Goal: Transaction & Acquisition: Purchase product/service

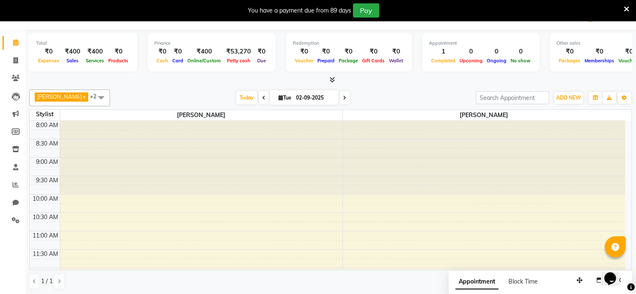
scroll to position [241, 0]
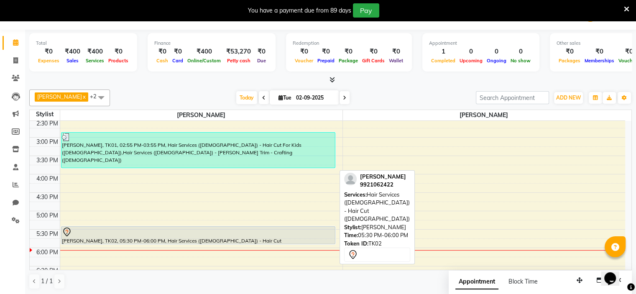
click at [214, 234] on div at bounding box center [198, 232] width 273 height 10
select select "7"
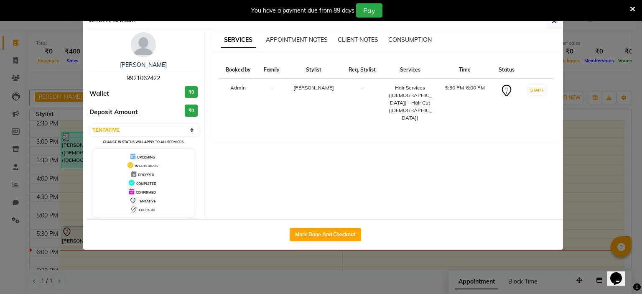
click at [289, 236] on div "Mark Done And Checkout" at bounding box center [325, 234] width 476 height 31
click at [295, 237] on button "Mark Done And Checkout" at bounding box center [326, 234] width 72 height 13
select select "service"
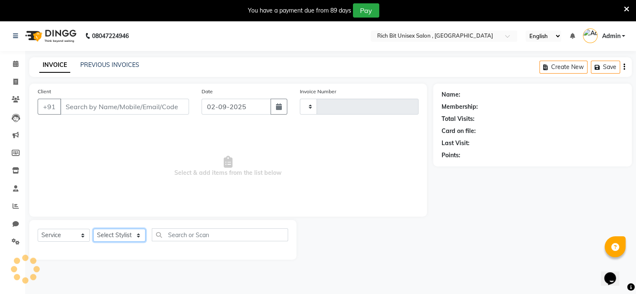
click at [120, 236] on select "Select Stylist Chaitanya kadam Rohit Sonawane" at bounding box center [119, 235] width 52 height 13
type input "0885"
select select "7834"
select select "70823"
click at [93, 229] on select "Select Stylist Chaitanya kadam Rohit Sonawane" at bounding box center [119, 235] width 52 height 13
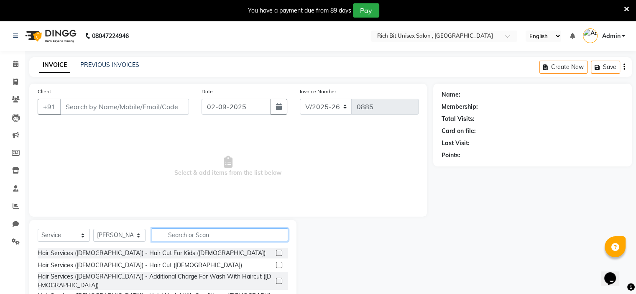
click at [202, 233] on input "text" at bounding box center [220, 234] width 136 height 13
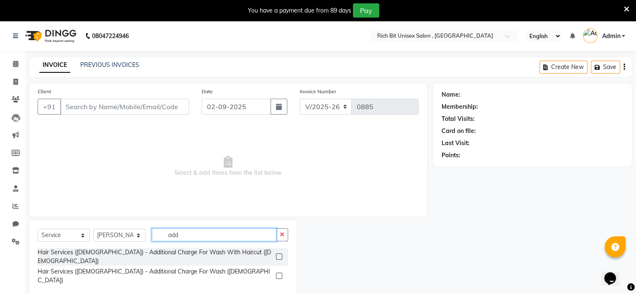
type input "add"
click at [279, 273] on label at bounding box center [279, 276] width 6 height 6
click at [279, 274] on input "checkbox" at bounding box center [278, 276] width 5 height 5
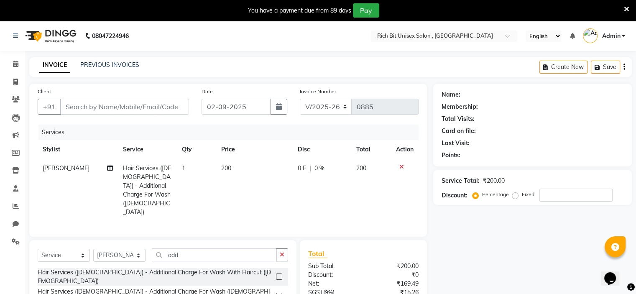
checkbox input "false"
click at [194, 248] on input "add" at bounding box center [214, 254] width 125 height 13
type input "a"
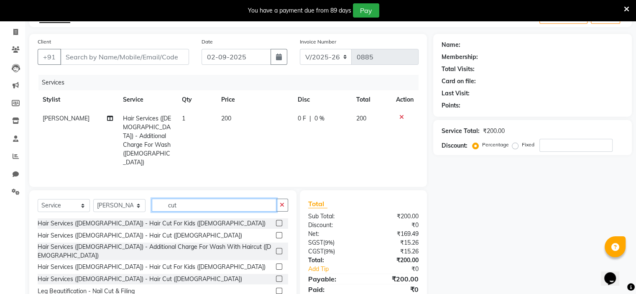
scroll to position [71, 0]
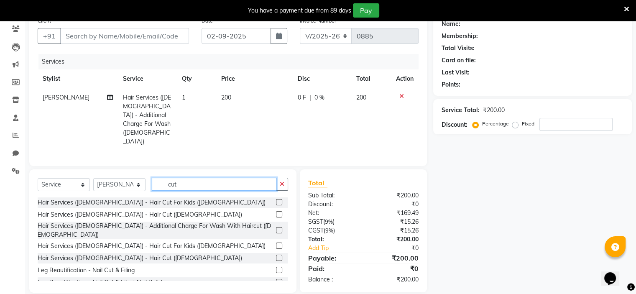
type input "cut"
click at [276, 255] on label at bounding box center [279, 258] width 6 height 6
click at [276, 256] on input "checkbox" at bounding box center [278, 258] width 5 height 5
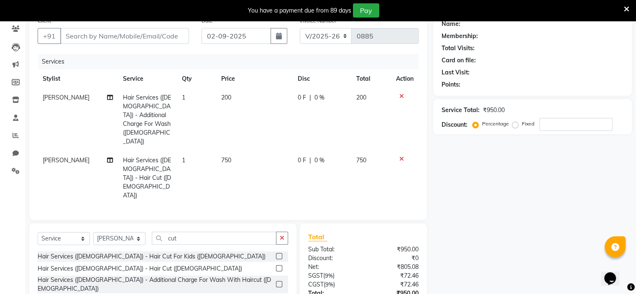
checkbox input "false"
click at [323, 156] on span "0 %" at bounding box center [319, 160] width 10 height 9
select select "70823"
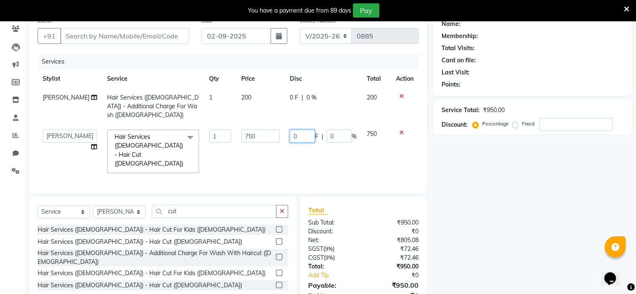
click at [306, 130] on input "0" at bounding box center [302, 136] width 25 height 13
type input "0300"
click at [302, 100] on div "0 F | 0 %" at bounding box center [323, 97] width 67 height 9
select select "70823"
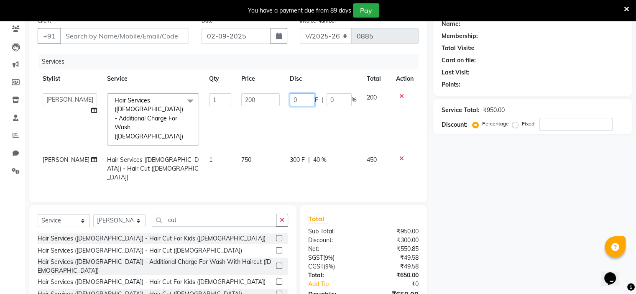
click at [302, 97] on input "0" at bounding box center [302, 99] width 25 height 13
type input "080"
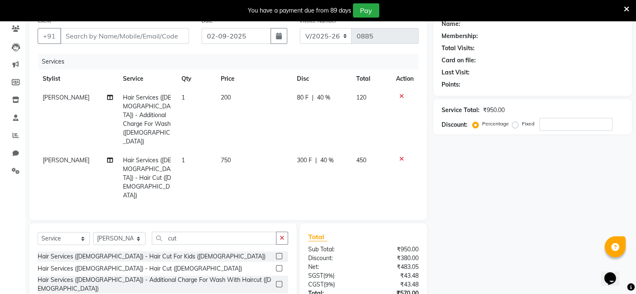
click at [303, 107] on td "80 F | 40 %" at bounding box center [321, 119] width 59 height 63
select select "70823"
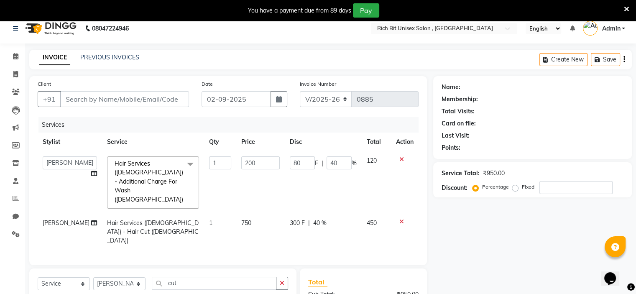
scroll to position [0, 0]
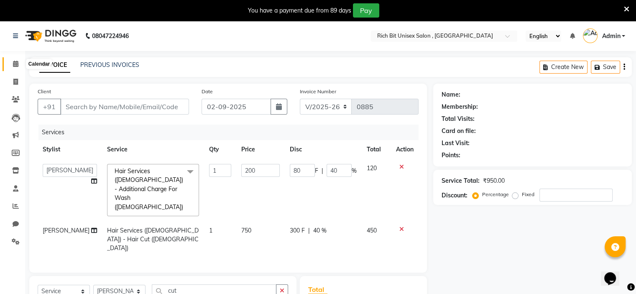
click at [17, 63] on icon at bounding box center [15, 64] width 5 height 6
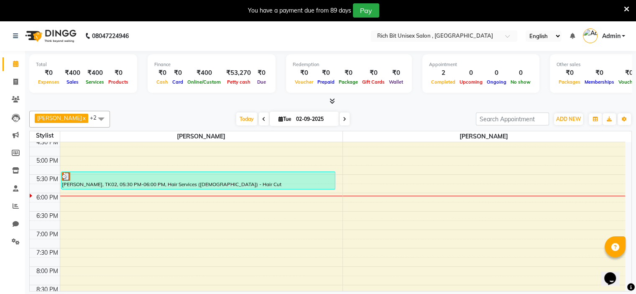
scroll to position [298, 0]
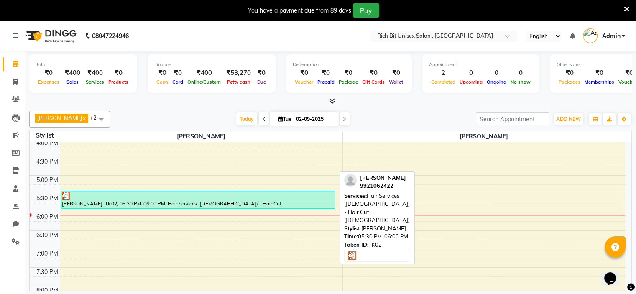
click at [199, 194] on div at bounding box center [198, 196] width 273 height 8
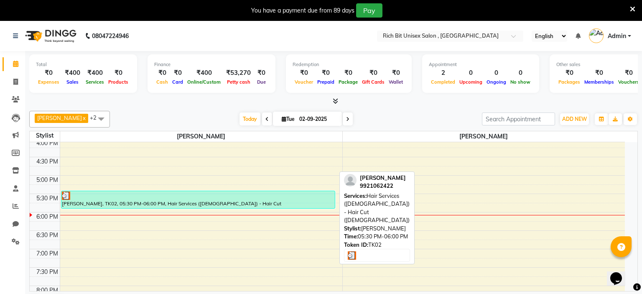
select select "3"
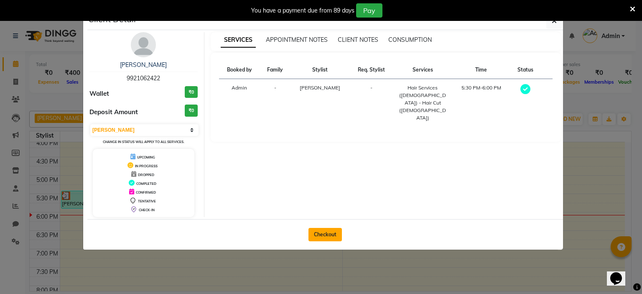
click at [318, 239] on button "Checkout" at bounding box center [325, 234] width 33 height 13
select select "service"
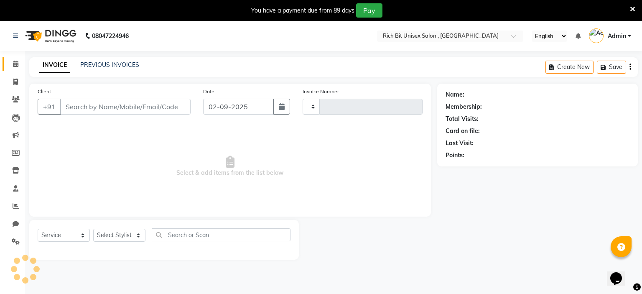
type input "0885"
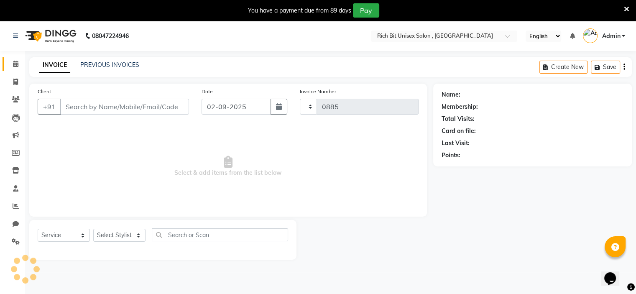
select select "7834"
type input "9921062422"
select select "70823"
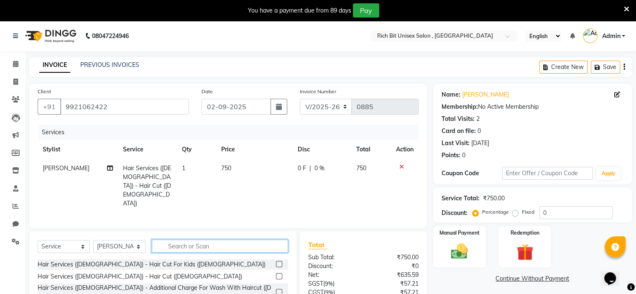
click at [191, 240] on input "text" at bounding box center [220, 246] width 136 height 13
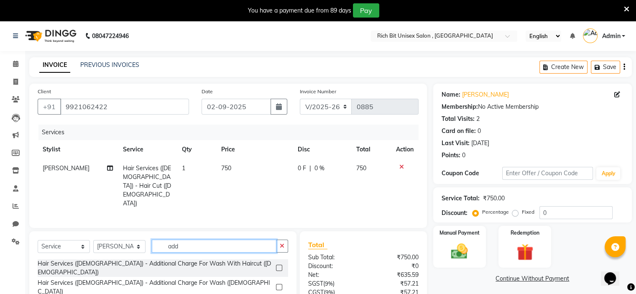
type input "add"
click at [277, 284] on label at bounding box center [279, 287] width 6 height 6
click at [277, 285] on input "checkbox" at bounding box center [278, 287] width 5 height 5
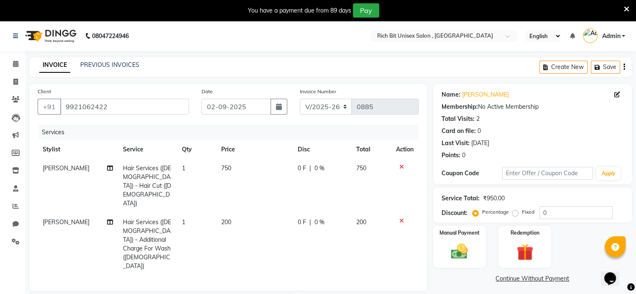
checkbox input "false"
click at [298, 172] on span "0 F" at bounding box center [302, 168] width 8 height 9
select select "70823"
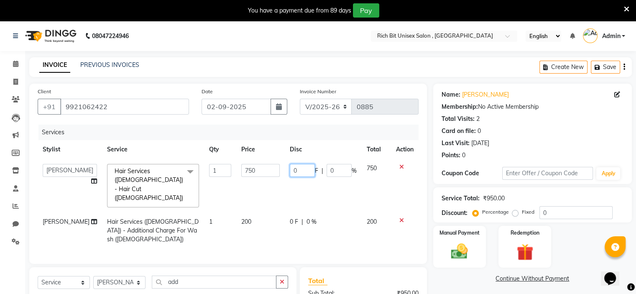
click at [300, 172] on input "0" at bounding box center [302, 170] width 25 height 13
type input "0300"
click at [293, 212] on td "0 F | 0 %" at bounding box center [323, 230] width 77 height 36
select select "70823"
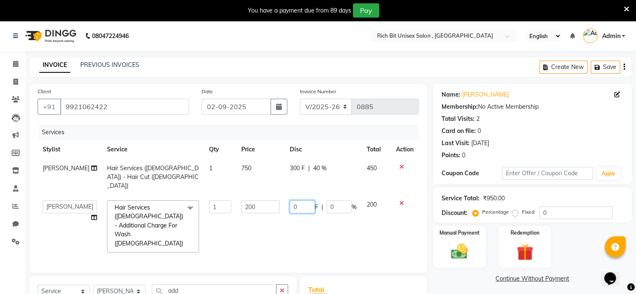
click at [302, 200] on input "0" at bounding box center [302, 206] width 25 height 13
type input "080"
click at [318, 219] on td "080 F | 0 %" at bounding box center [323, 226] width 77 height 62
select select "70823"
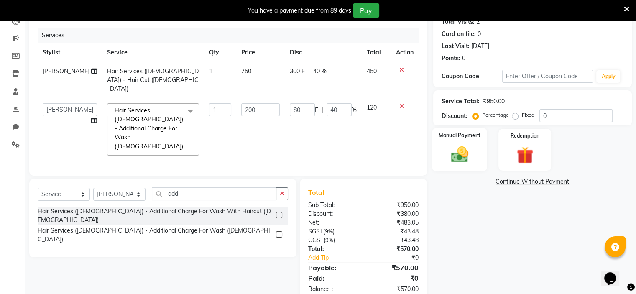
click at [472, 155] on img at bounding box center [459, 155] width 28 height 20
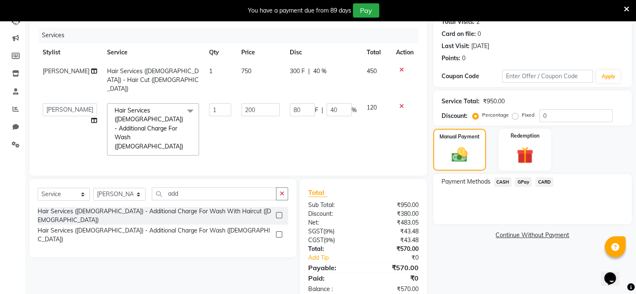
click at [521, 181] on span "GPay" at bounding box center [523, 182] width 17 height 10
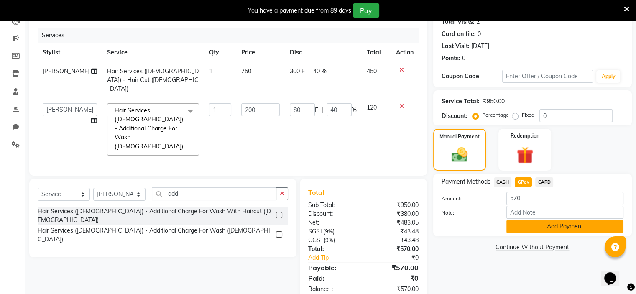
click at [542, 227] on button "Add Payment" at bounding box center [564, 226] width 117 height 13
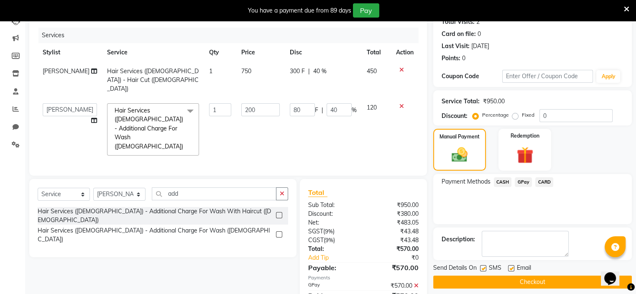
scroll to position [115, 0]
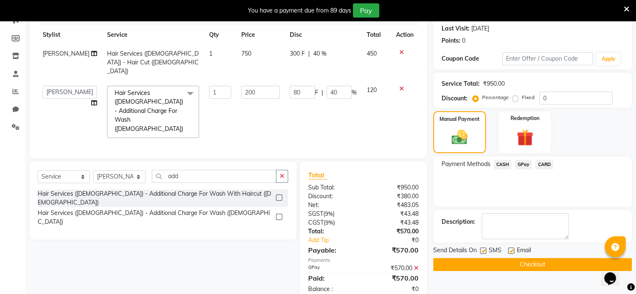
click at [504, 264] on button "Checkout" at bounding box center [532, 264] width 199 height 13
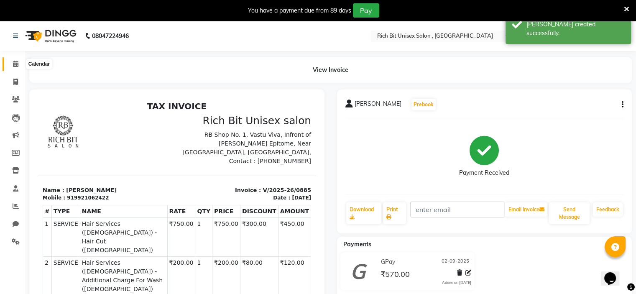
click at [15, 66] on icon at bounding box center [15, 64] width 5 height 6
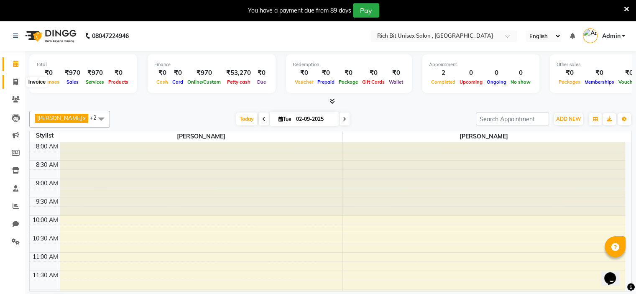
click at [16, 82] on icon at bounding box center [15, 82] width 5 height 6
select select "7834"
select select "service"
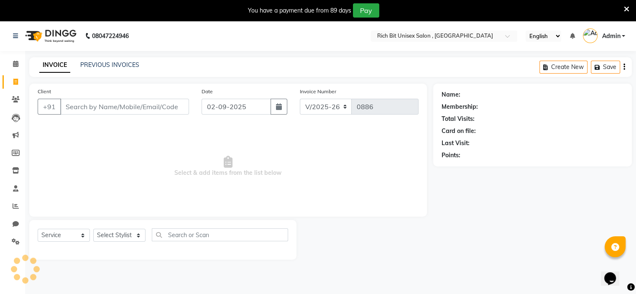
click at [88, 113] on input "Client" at bounding box center [124, 107] width 129 height 16
type input "k"
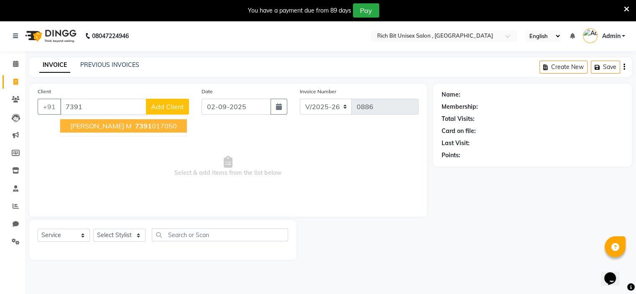
click at [135, 125] on span "7391" at bounding box center [143, 126] width 17 height 8
type input "7391017050"
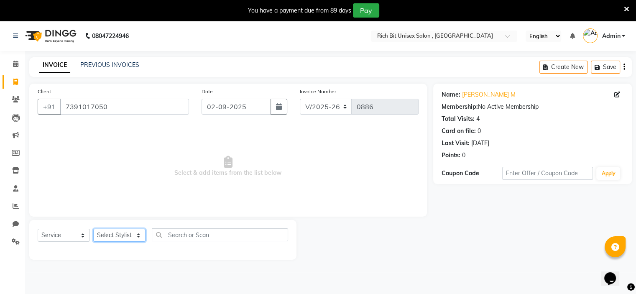
click at [120, 236] on select "Select Stylist Chaitanya kadam Rohit Sonawane" at bounding box center [119, 235] width 52 height 13
select select "70823"
click at [93, 229] on select "Select Stylist Chaitanya kadam Rohit Sonawane" at bounding box center [119, 235] width 52 height 13
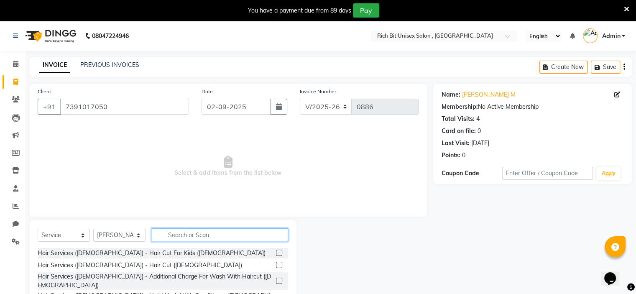
click at [200, 235] on input "text" at bounding box center [220, 234] width 136 height 13
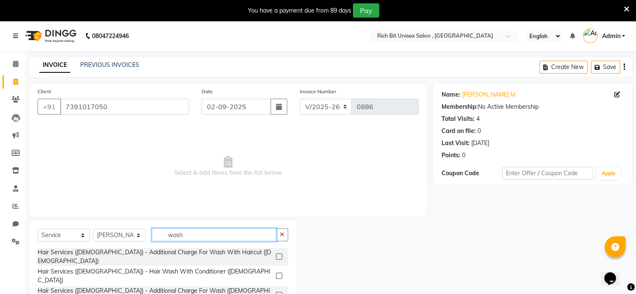
scroll to position [62, 0]
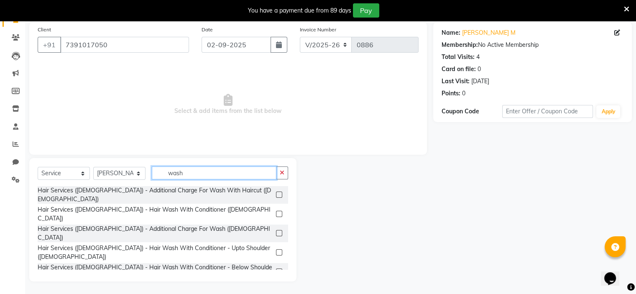
type input "wash"
click at [276, 288] on label at bounding box center [279, 291] width 6 height 6
click at [276, 289] on input "checkbox" at bounding box center [278, 291] width 5 height 5
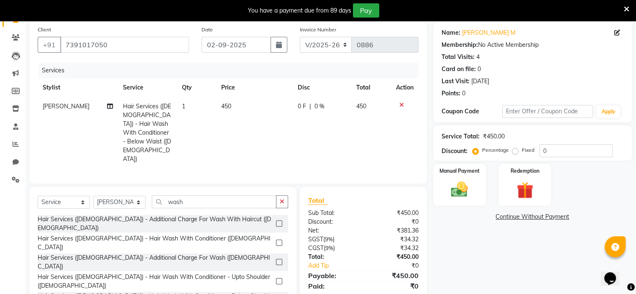
checkbox input "false"
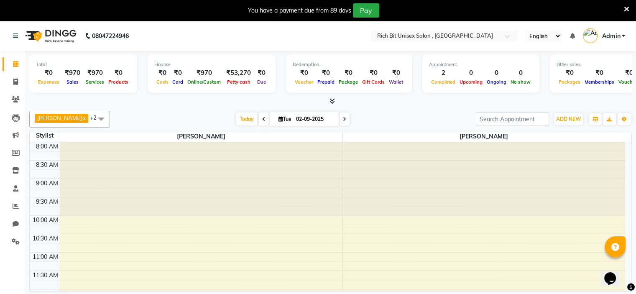
click at [82, 3] on div "You have a payment due from 89 days Pay" at bounding box center [313, 10] width 621 height 14
